Goal: Find specific page/section

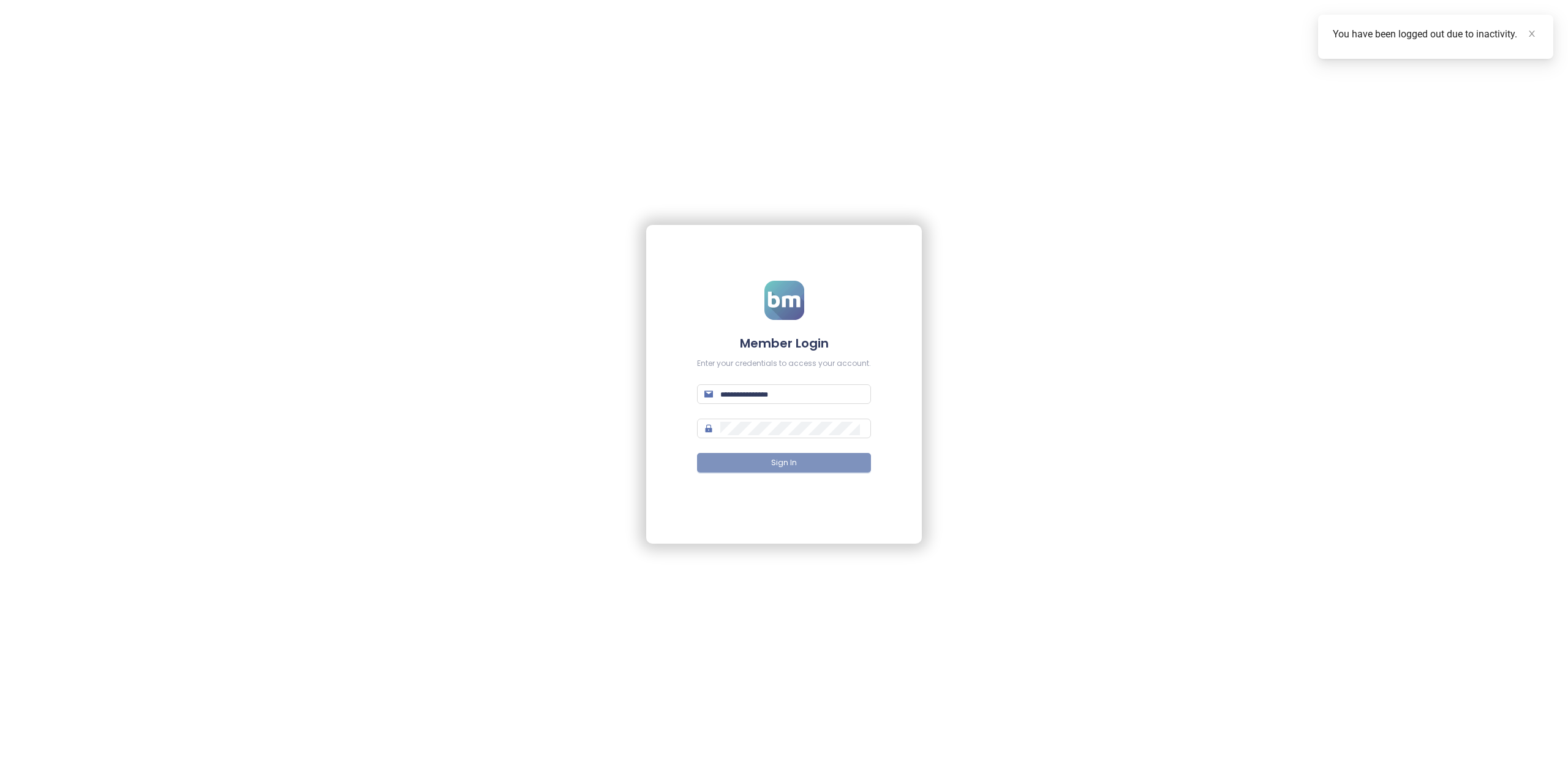
type input "**********"
click at [757, 456] on button "Sign In" at bounding box center [784, 462] width 174 height 19
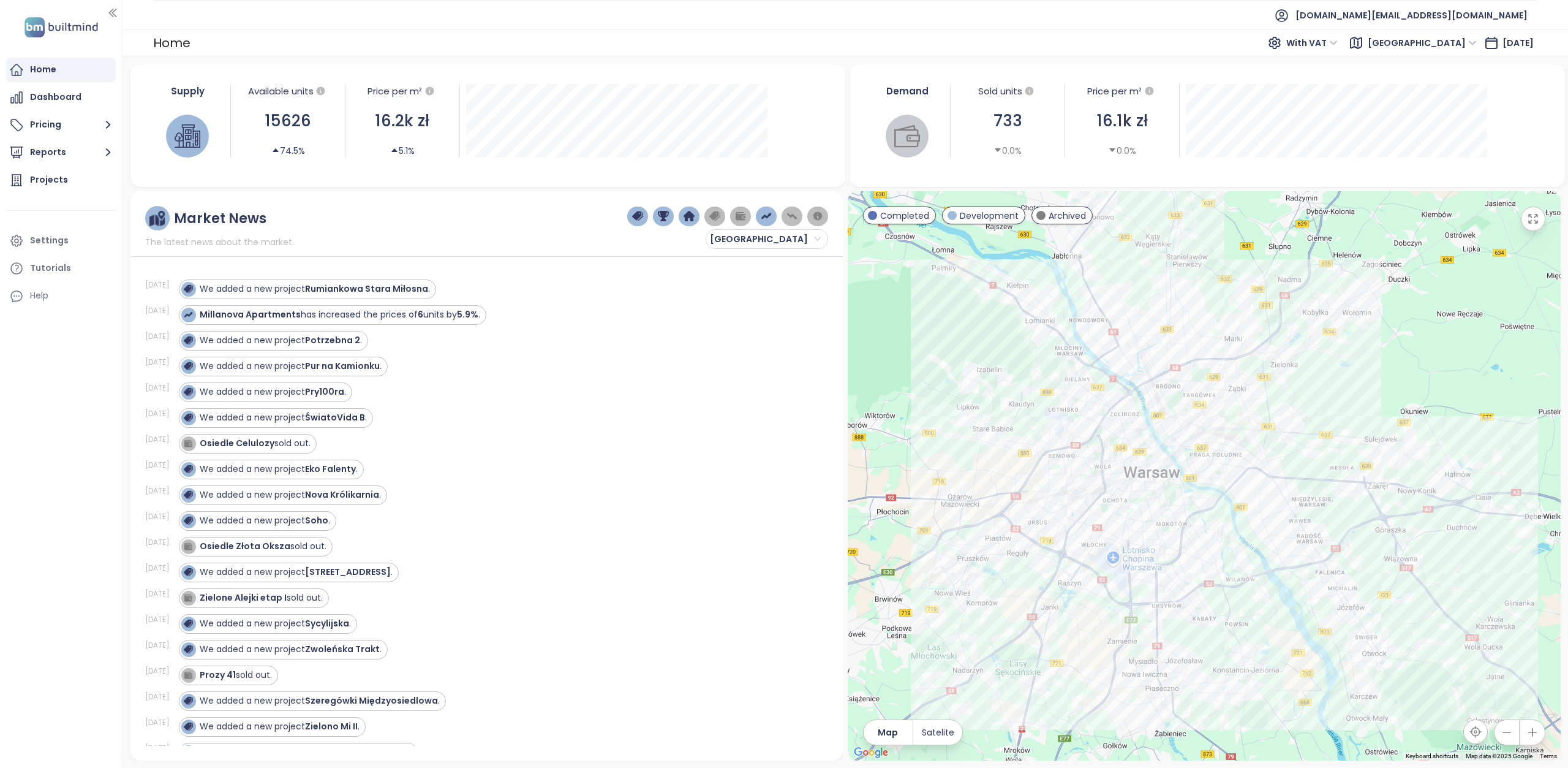
click at [1450, 44] on span "[GEOGRAPHIC_DATA]" at bounding box center [1422, 43] width 109 height 19
click at [1424, 106] on div "[GEOGRAPHIC_DATA]" at bounding box center [1455, 106] width 98 height 14
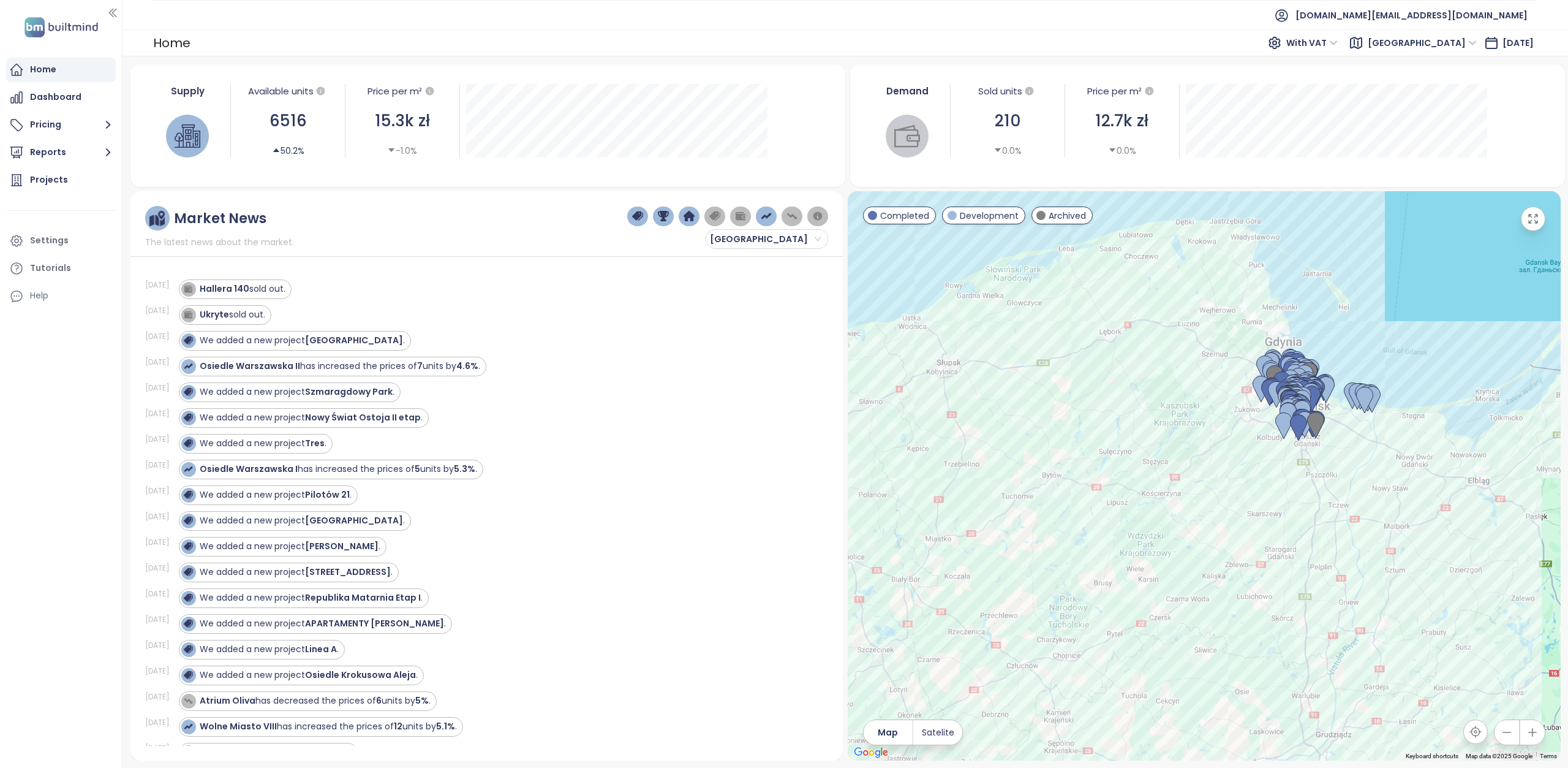
drag, startPoint x: 884, startPoint y: 32, endPoint x: 781, endPoint y: 78, distance: 112.8
click at [884, 32] on div "Home With VAT Gdańsk [DATE]" at bounding box center [845, 43] width 1445 height 27
drag, startPoint x: 203, startPoint y: 290, endPoint x: 252, endPoint y: 290, distance: 49.0
click at [252, 290] on div "Hallera 140 sold out." at bounding box center [233, 289] width 104 height 15
copy div "Hallera 140"
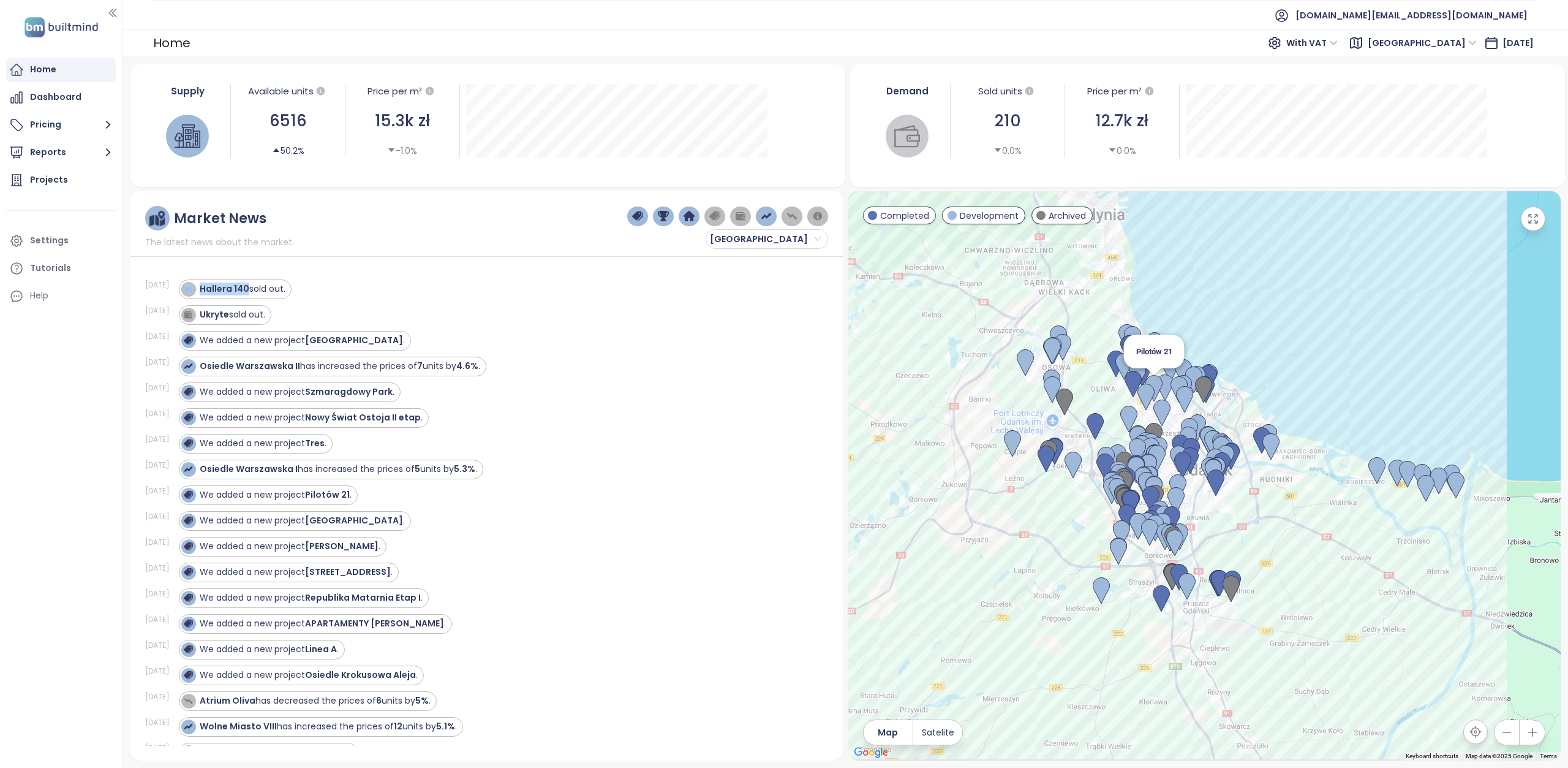
click at [1151, 354] on div "To navigate, press the arrow keys. Pilotów 21" at bounding box center [1503, 354] width 713 height 0
click at [518, 217] on div "Market News The latest news about the market. [GEOGRAPHIC_DATA]" at bounding box center [487, 227] width 684 height 43
